Goal: Complete application form

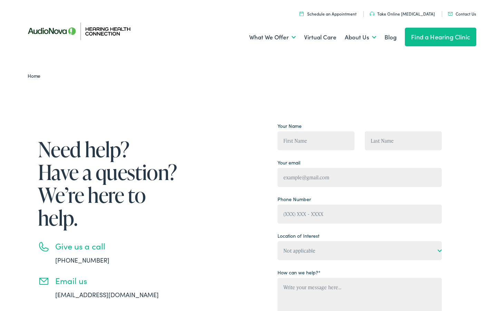
scroll to position [80, 0]
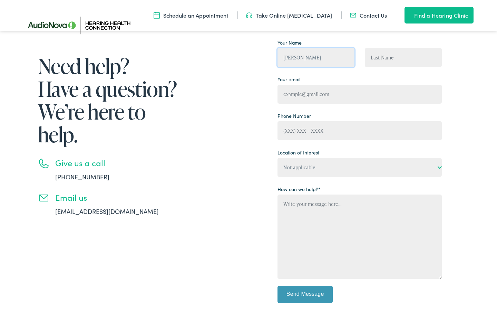
type input "Anna Scott"
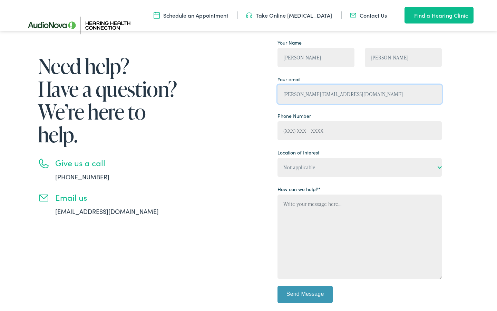
type input "a.scott@trustedsupportteam.com"
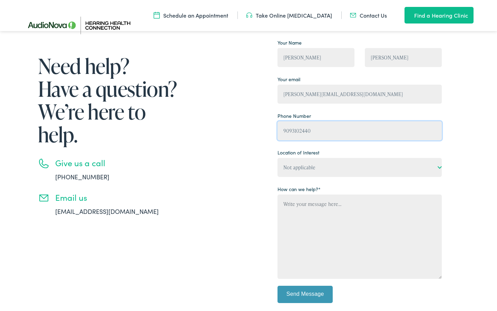
type input "9093102440"
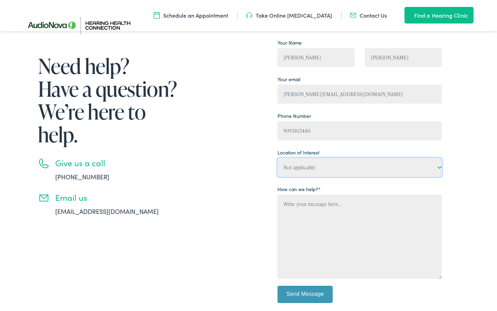
select select "Hearing Health Connection, Camp Hill"
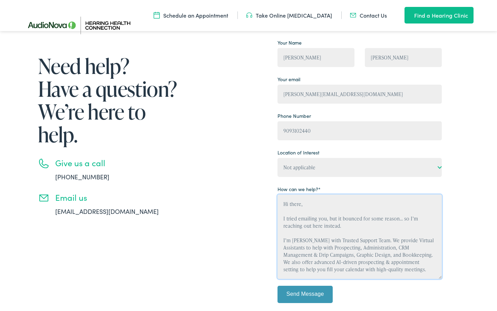
scroll to position [9, 0]
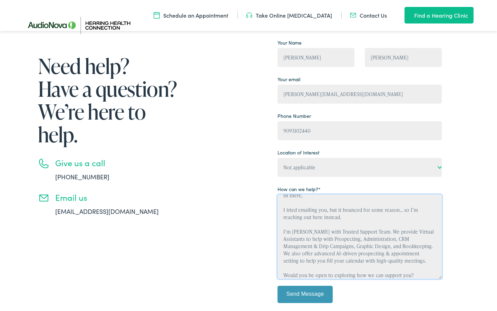
type textarea "Hi there, I tried emailing you, but it bounced for some reason... so I’m reachi…"
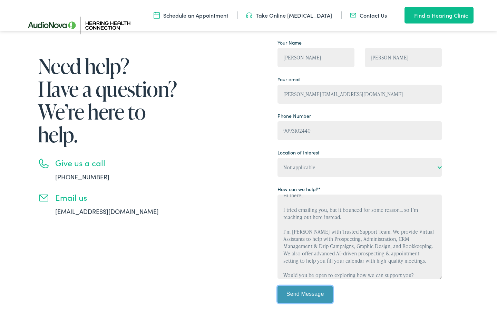
click at [305, 294] on input "Send Message" at bounding box center [305, 293] width 55 height 17
